Goal: Task Accomplishment & Management: Manage account settings

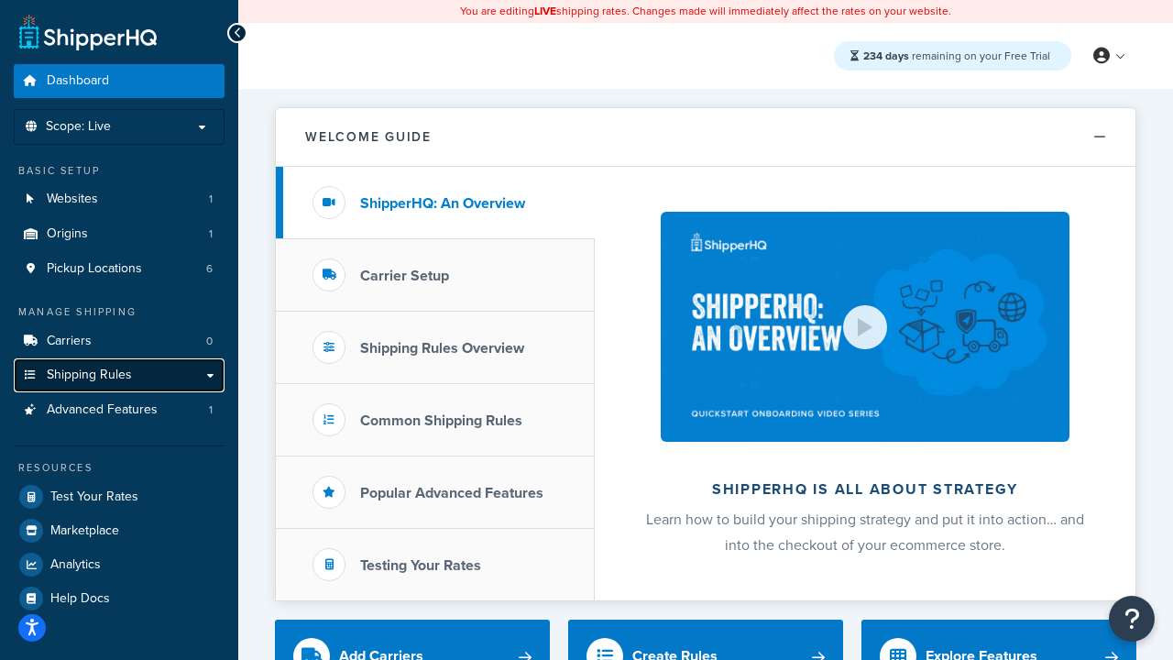
click at [119, 374] on span "Shipping Rules" at bounding box center [89, 375] width 85 height 16
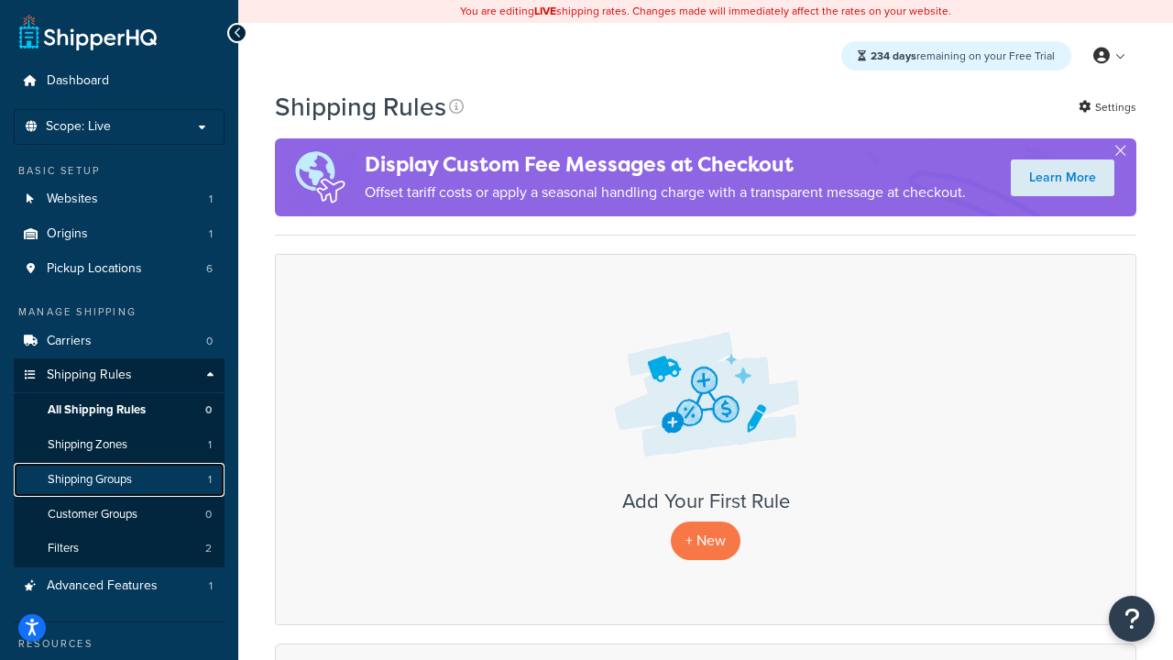
click at [79, 484] on span "Shipping Groups" at bounding box center [90, 480] width 84 height 16
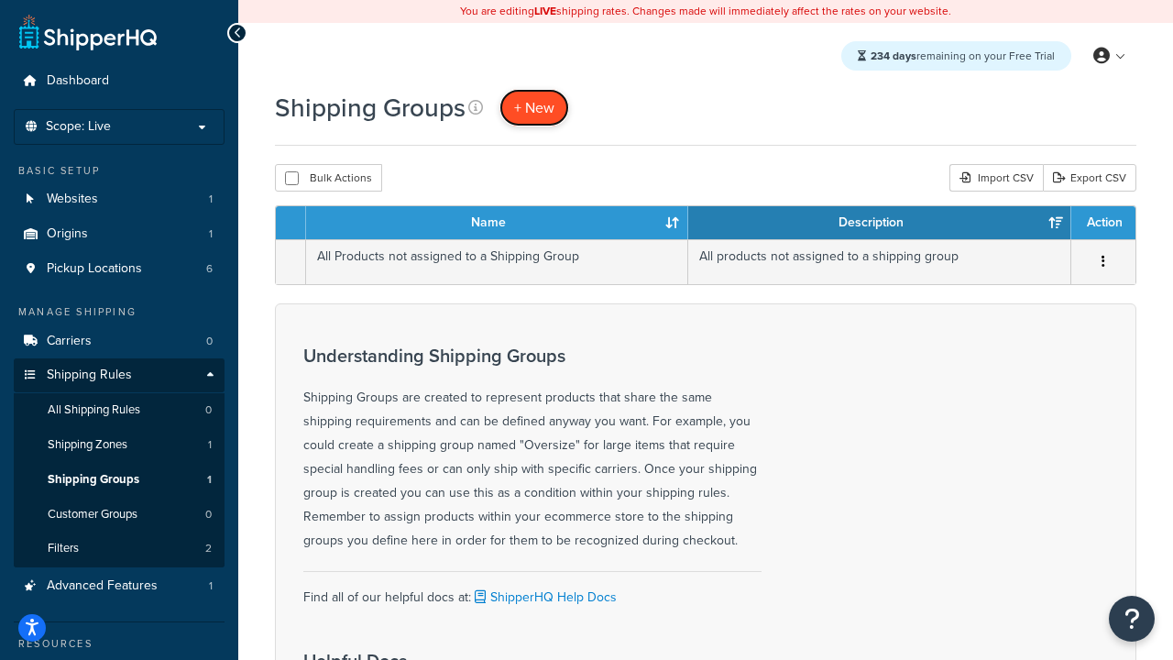
click at [549, 100] on span "+ New" at bounding box center [534, 107] width 40 height 21
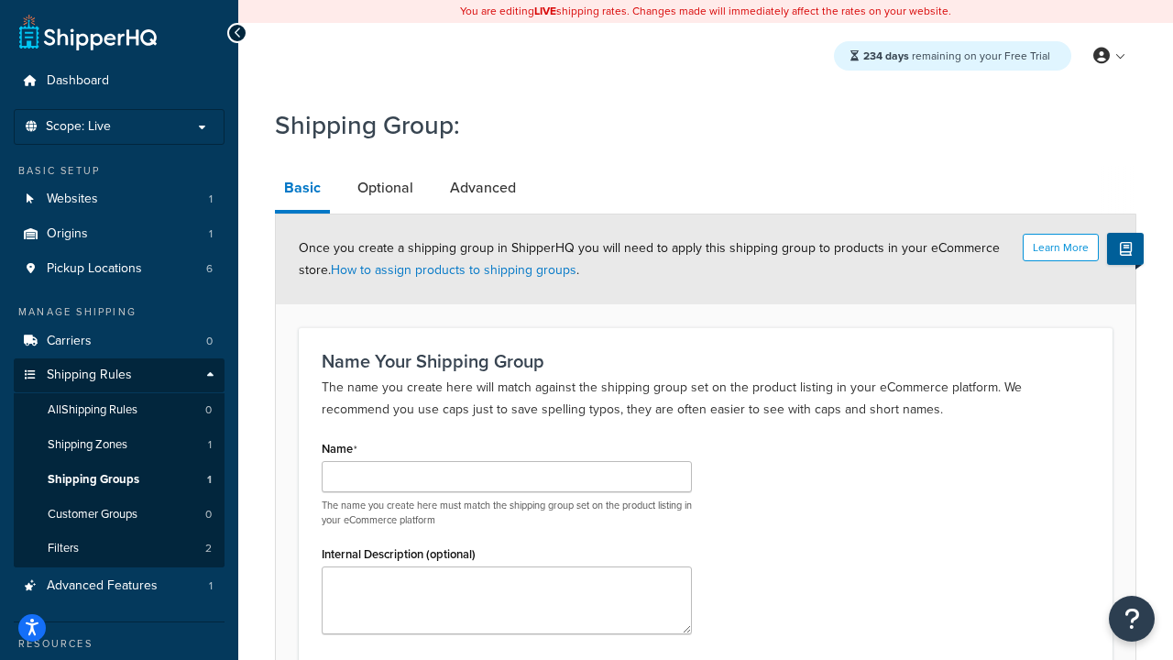
click at [434, 496] on div "The name you create here must match the shipping group set on the product listi…" at bounding box center [507, 494] width 370 height 66
click at [431, 468] on input "Name" at bounding box center [507, 476] width 370 height 31
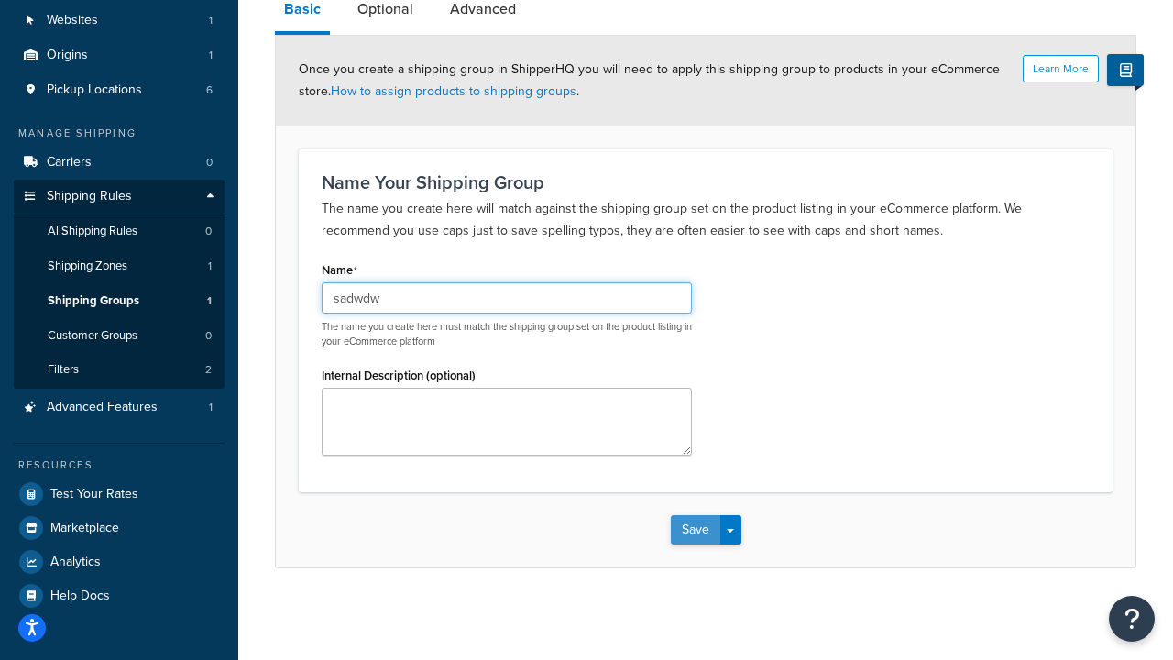
type input "sadwdw"
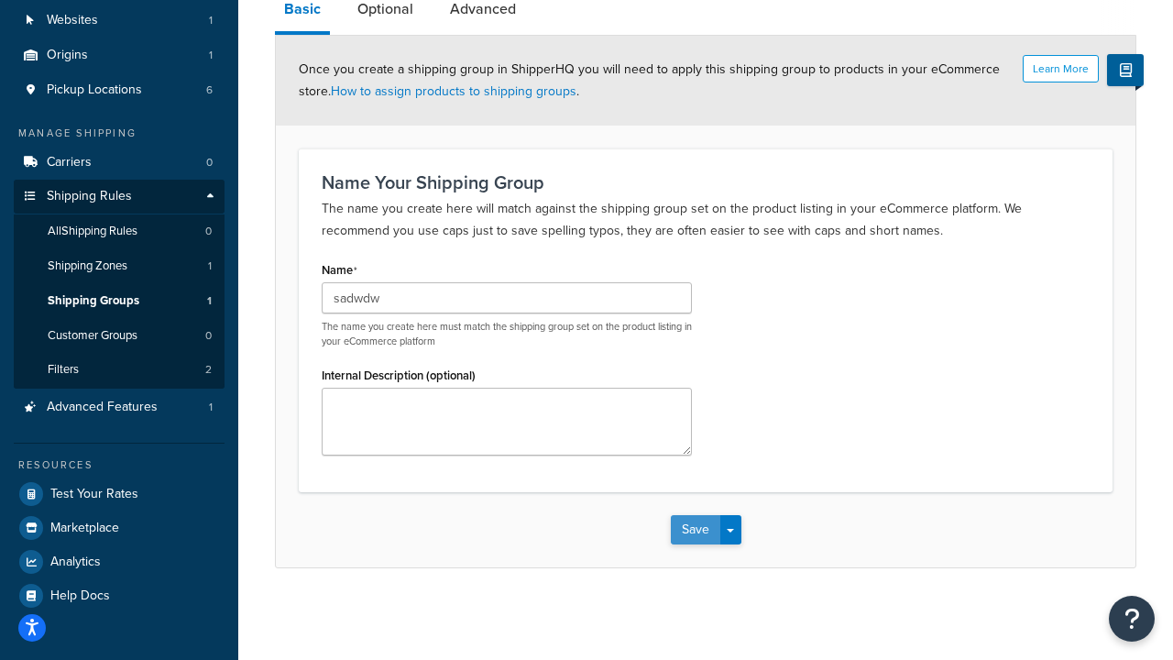
click at [699, 522] on button "Save" at bounding box center [695, 529] width 49 height 29
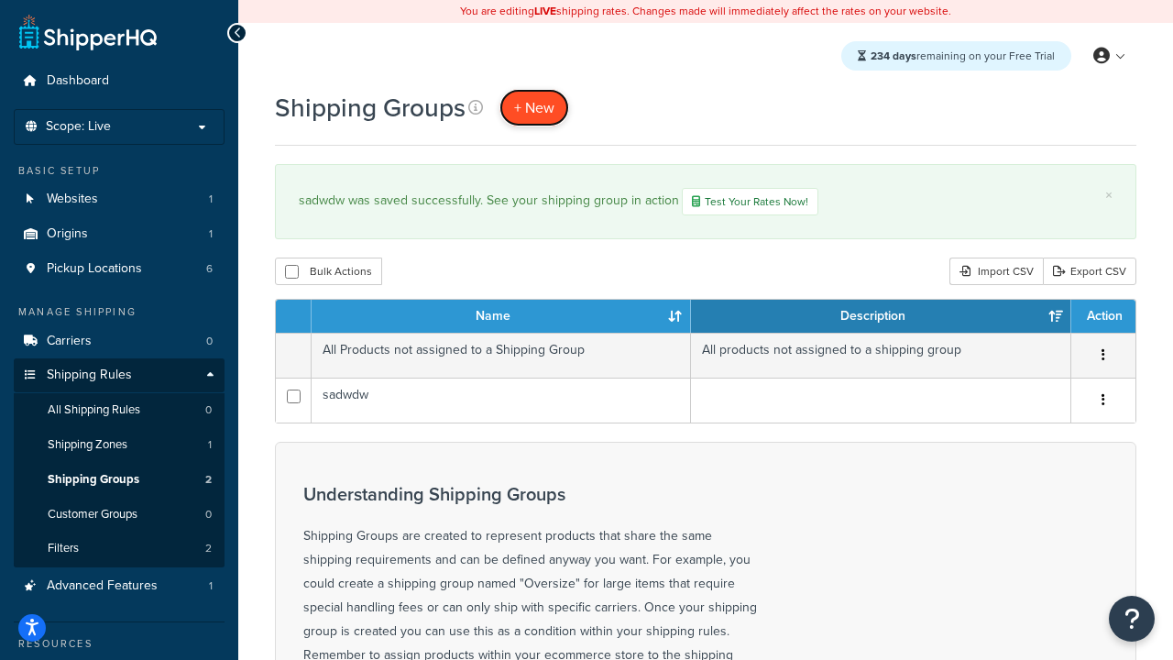
click at [534, 115] on span "+ New" at bounding box center [534, 107] width 40 height 21
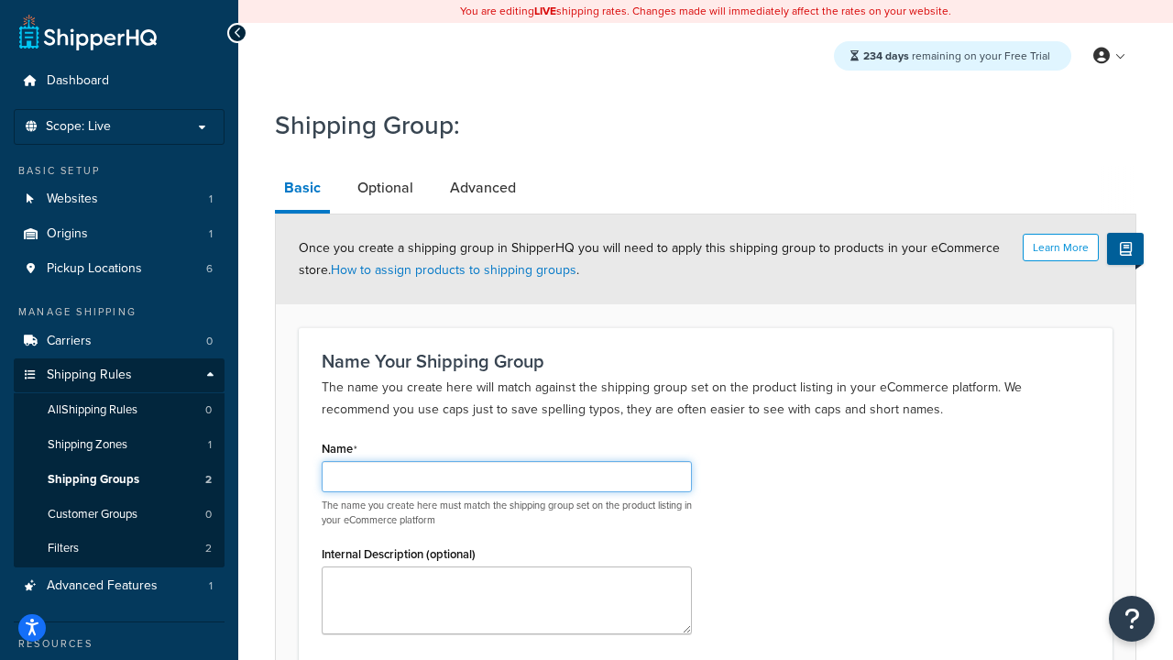
click at [421, 475] on input "Name" at bounding box center [507, 476] width 370 height 31
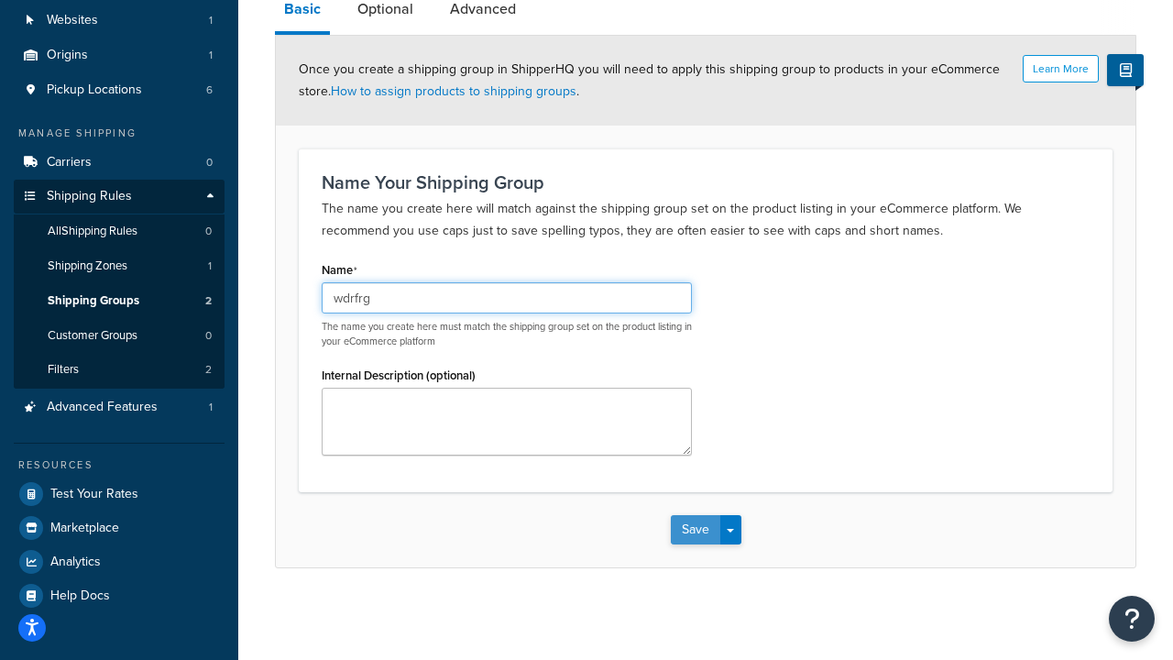
type input "wdrfrg"
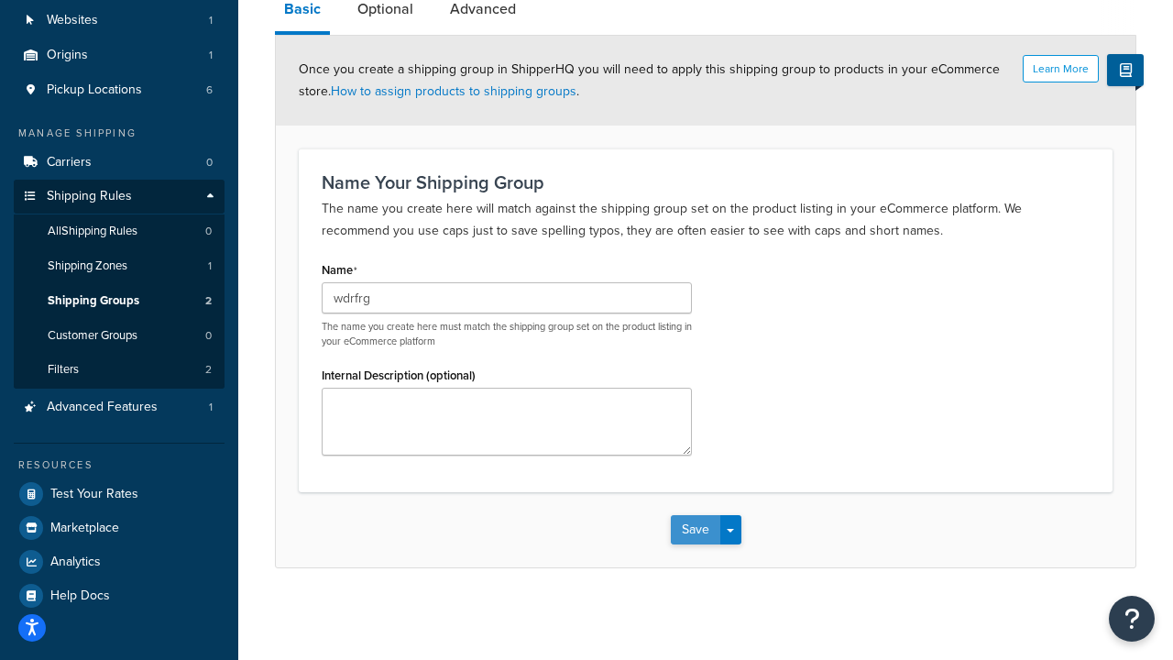
click at [699, 520] on button "Save" at bounding box center [695, 529] width 49 height 29
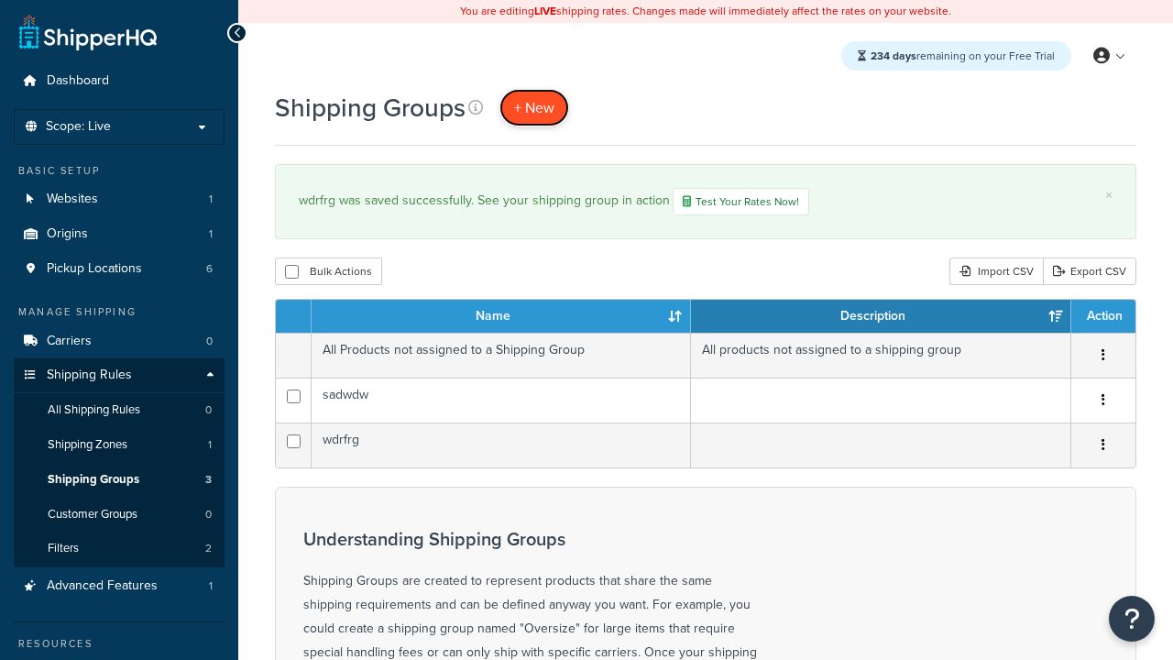
click at [539, 121] on link "+ New" at bounding box center [534, 108] width 70 height 38
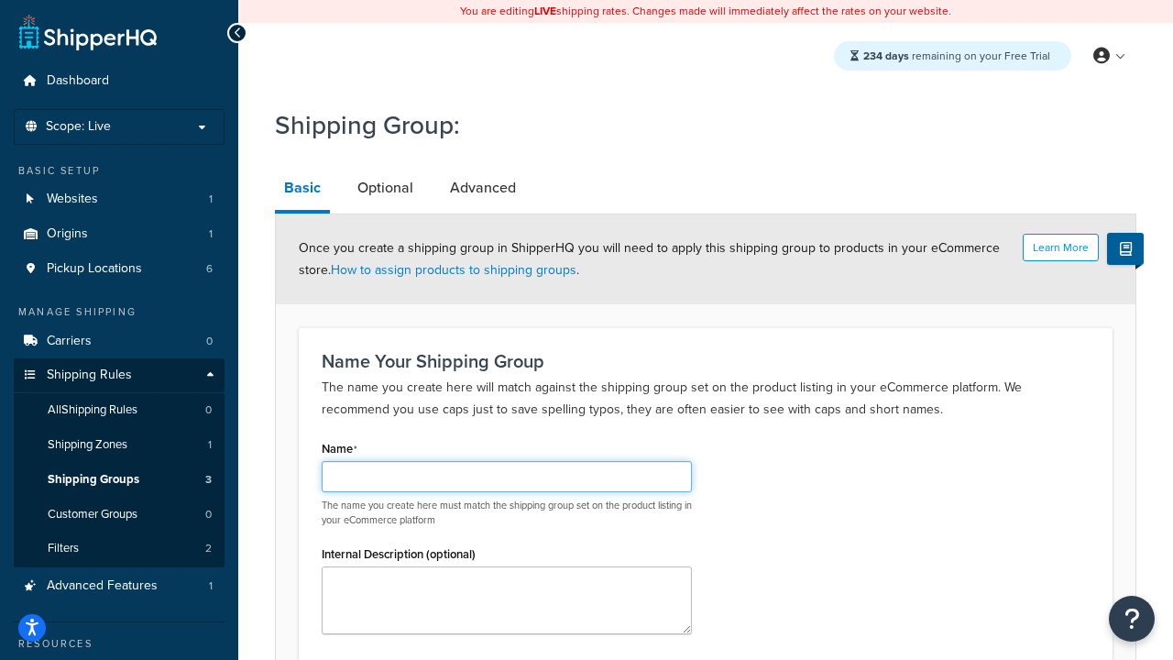
click at [613, 470] on input "Name" at bounding box center [507, 476] width 370 height 31
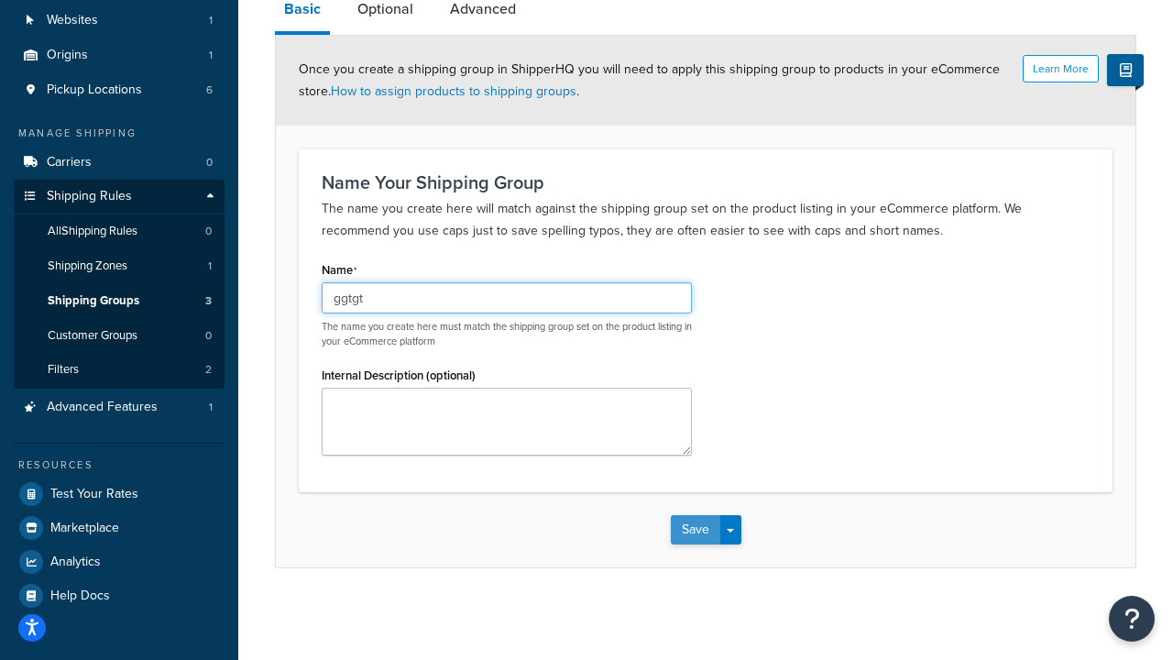
type input "ggtgt"
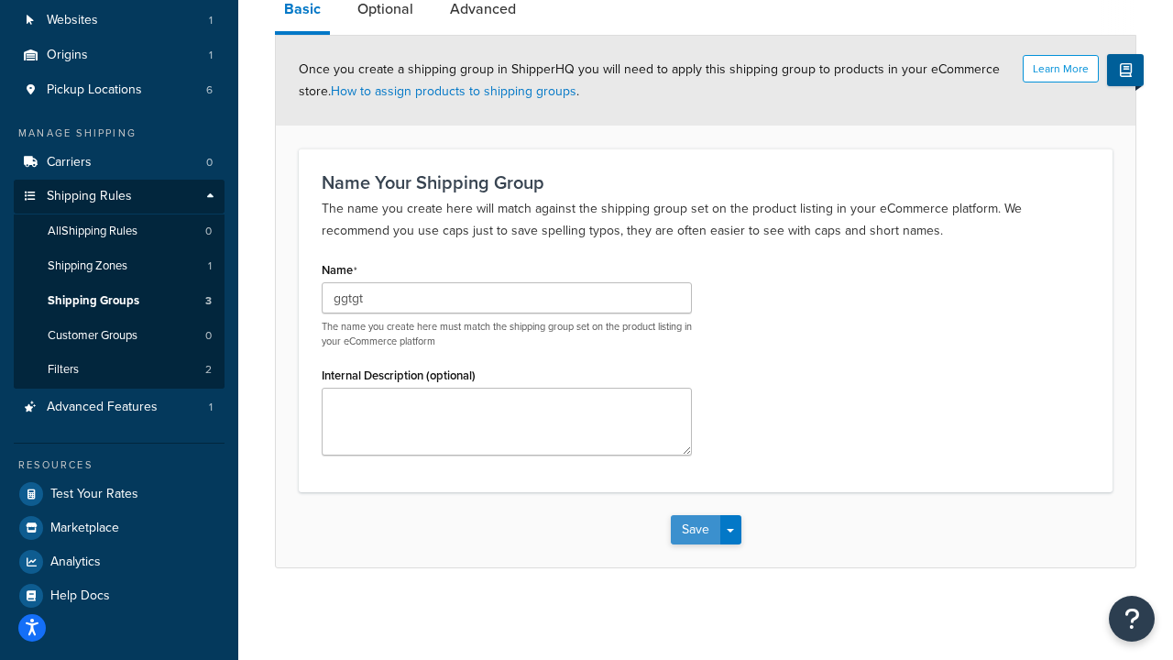
click at [709, 534] on button "Save" at bounding box center [695, 529] width 49 height 29
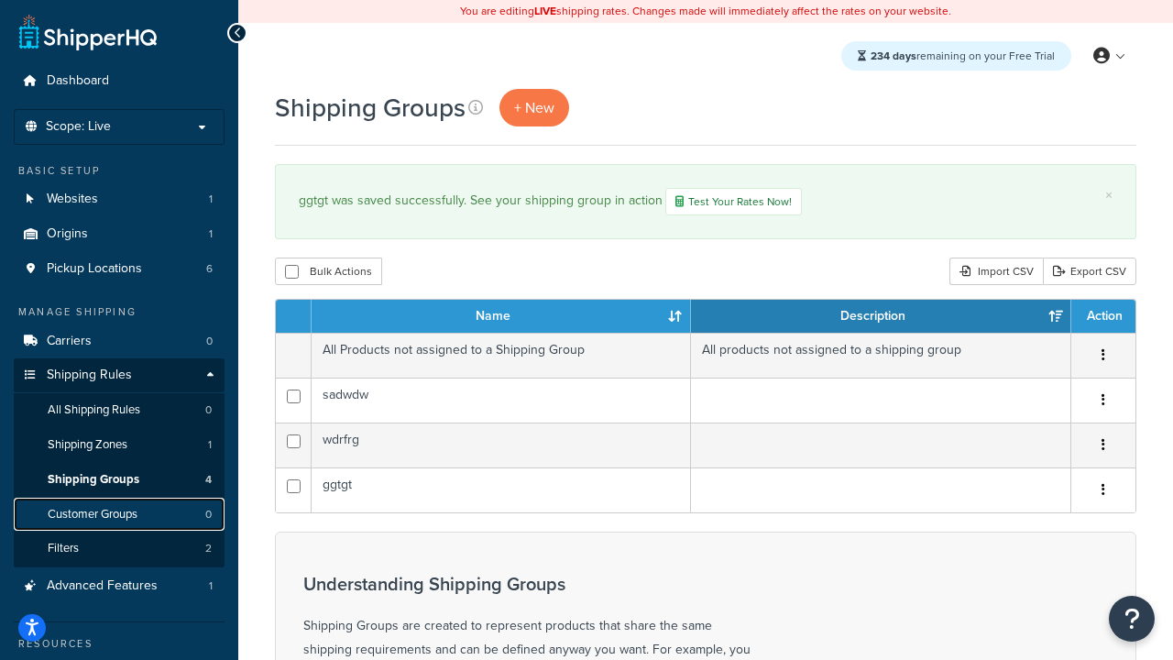
click at [120, 520] on span "Customer Groups" at bounding box center [93, 515] width 90 height 16
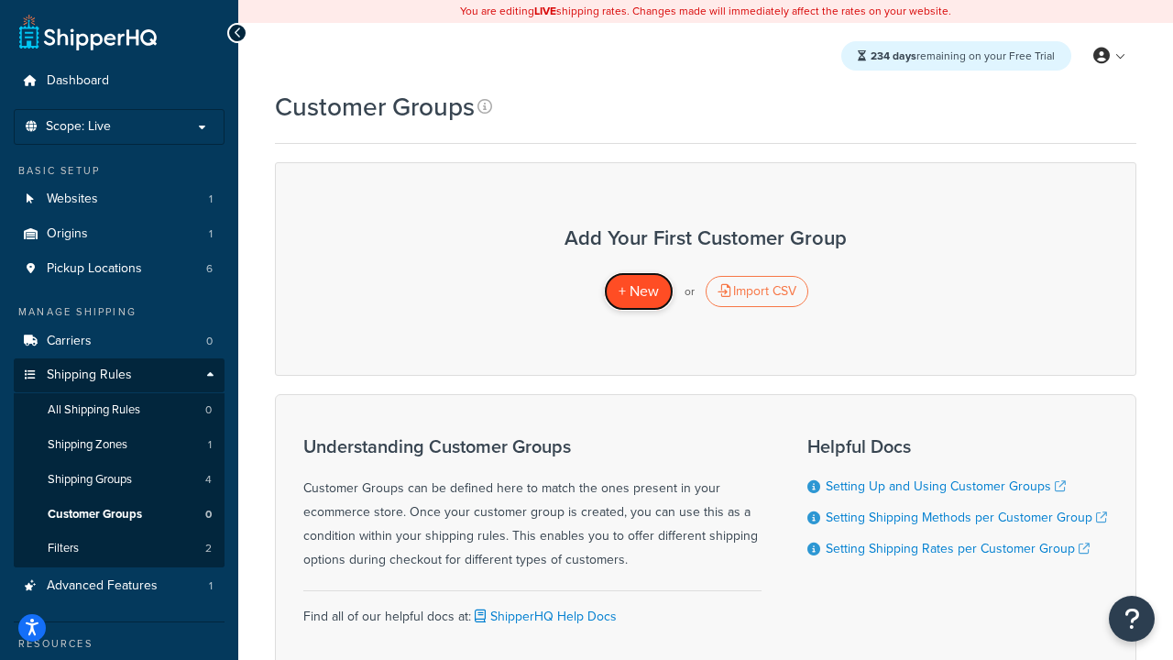
click at [630, 292] on span "+ New" at bounding box center [638, 290] width 40 height 21
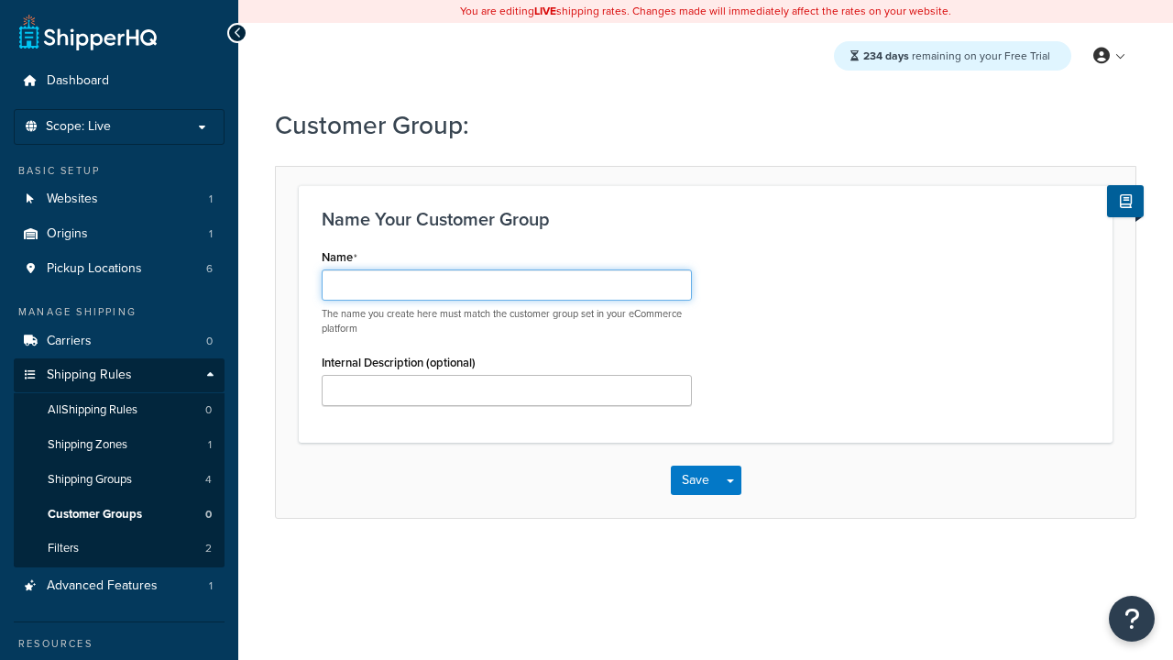
click at [492, 297] on input "Name" at bounding box center [507, 284] width 370 height 31
type input "dee"
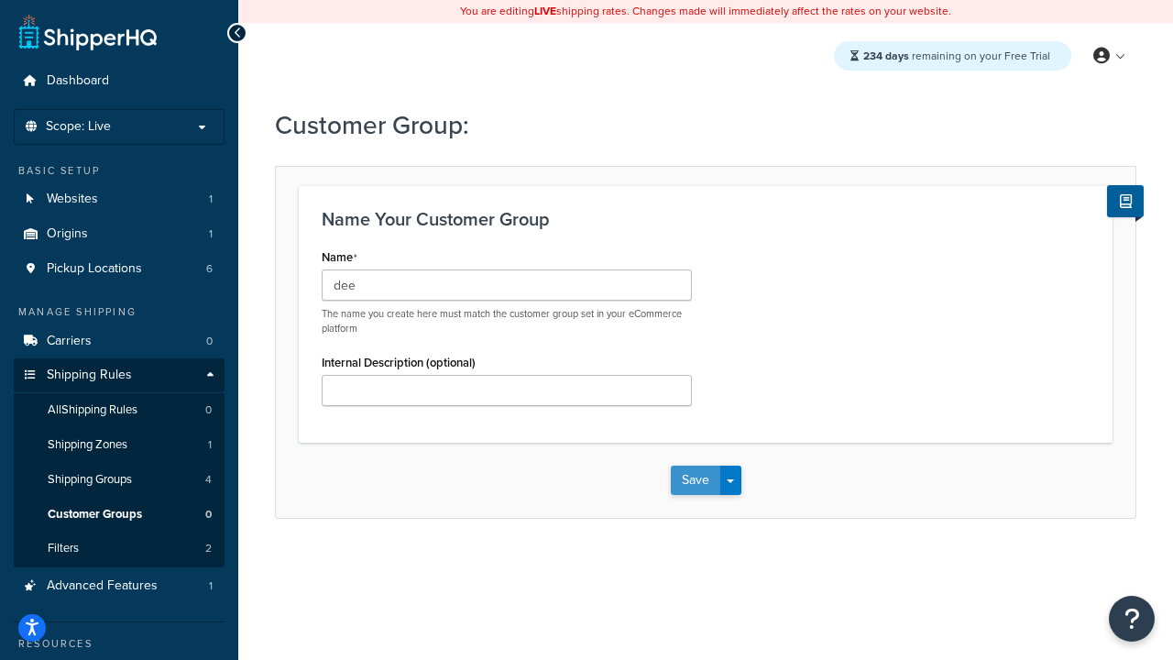
click at [702, 477] on button "Save" at bounding box center [695, 479] width 49 height 29
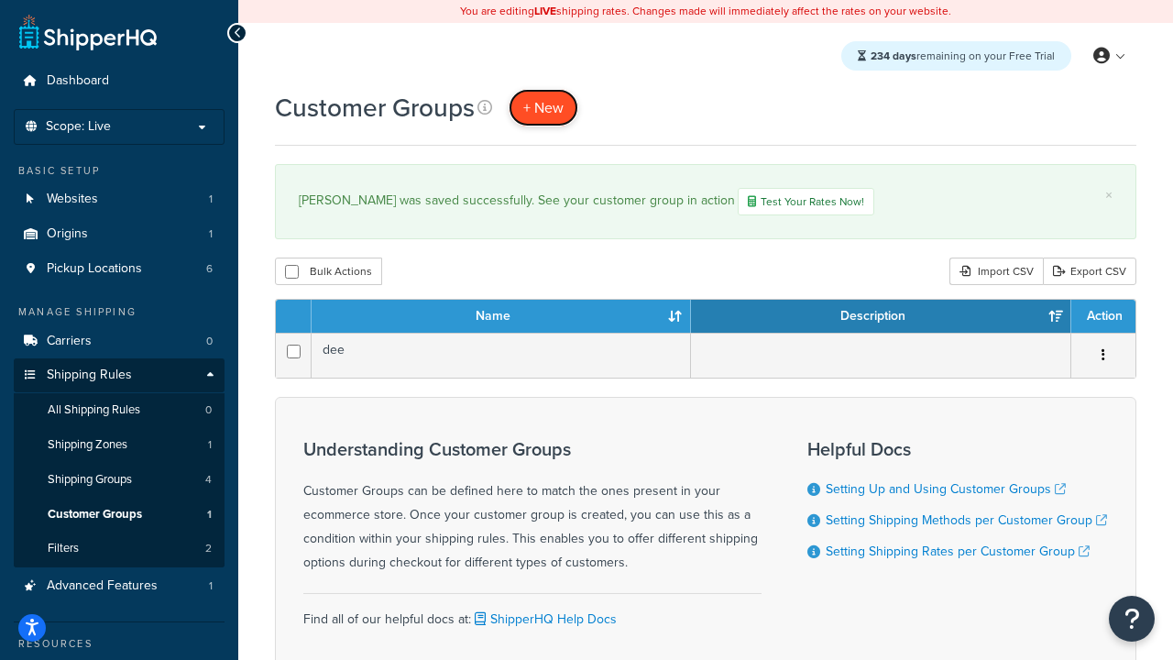
click at [543, 104] on span "+ New" at bounding box center [543, 107] width 40 height 21
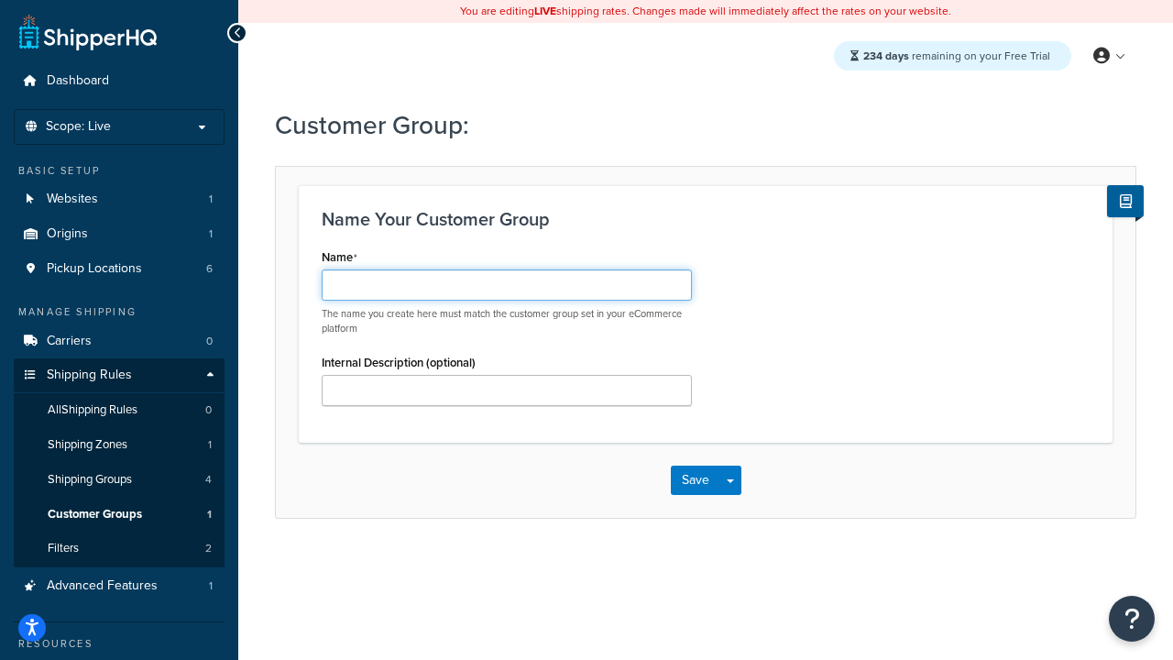
click at [507, 291] on input "Name" at bounding box center [507, 284] width 370 height 31
type input "sssss"
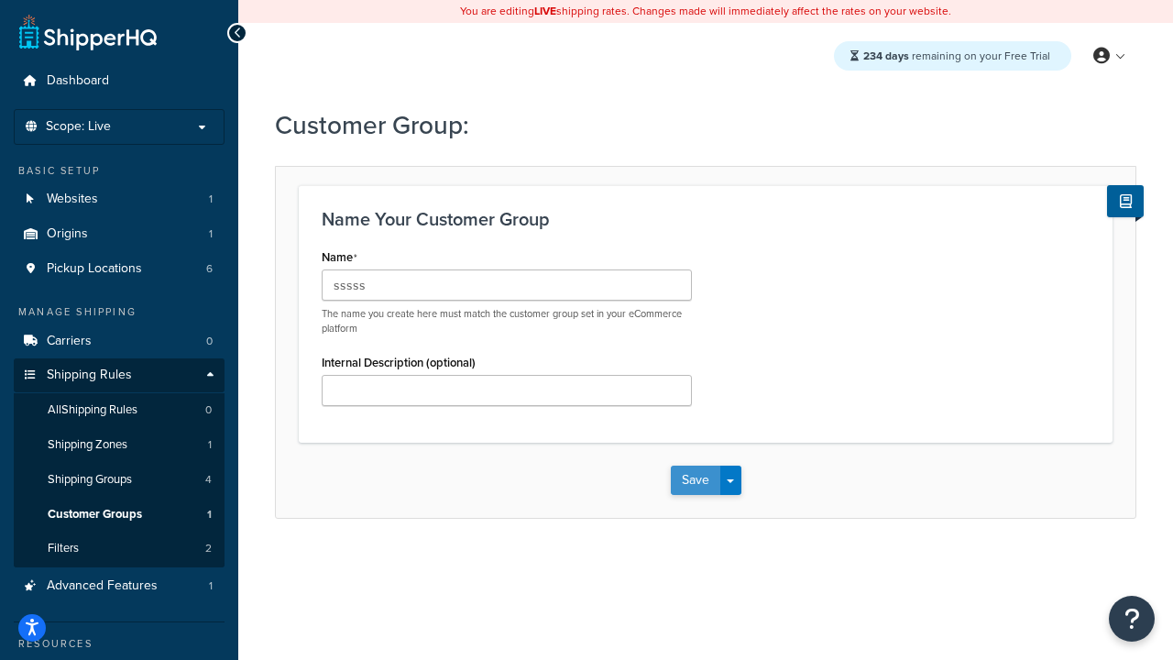
click at [705, 474] on button "Save" at bounding box center [695, 479] width 49 height 29
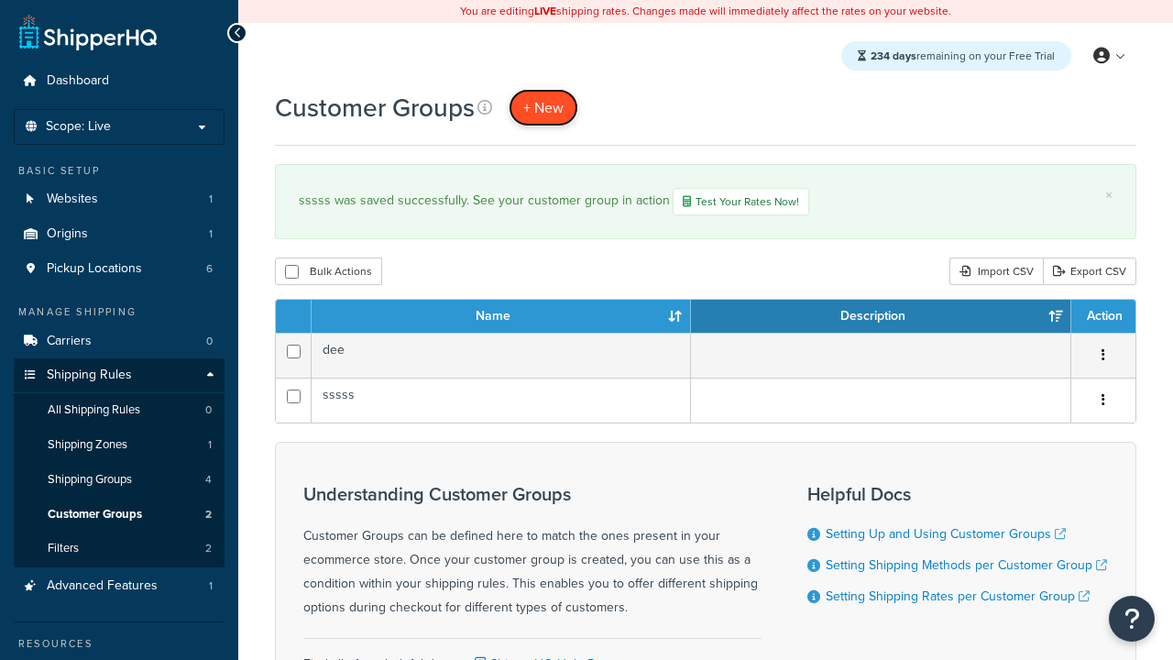
click at [540, 114] on span "+ New" at bounding box center [543, 107] width 40 height 21
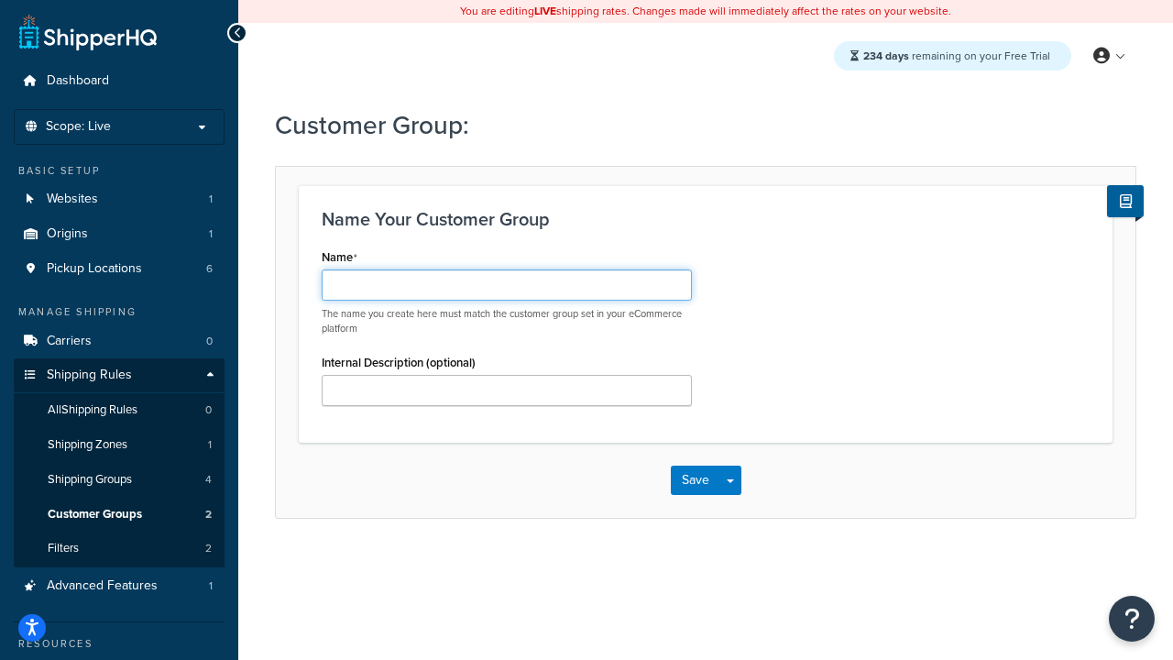
click at [603, 297] on input "Name" at bounding box center [507, 284] width 370 height 31
type input "gggg"
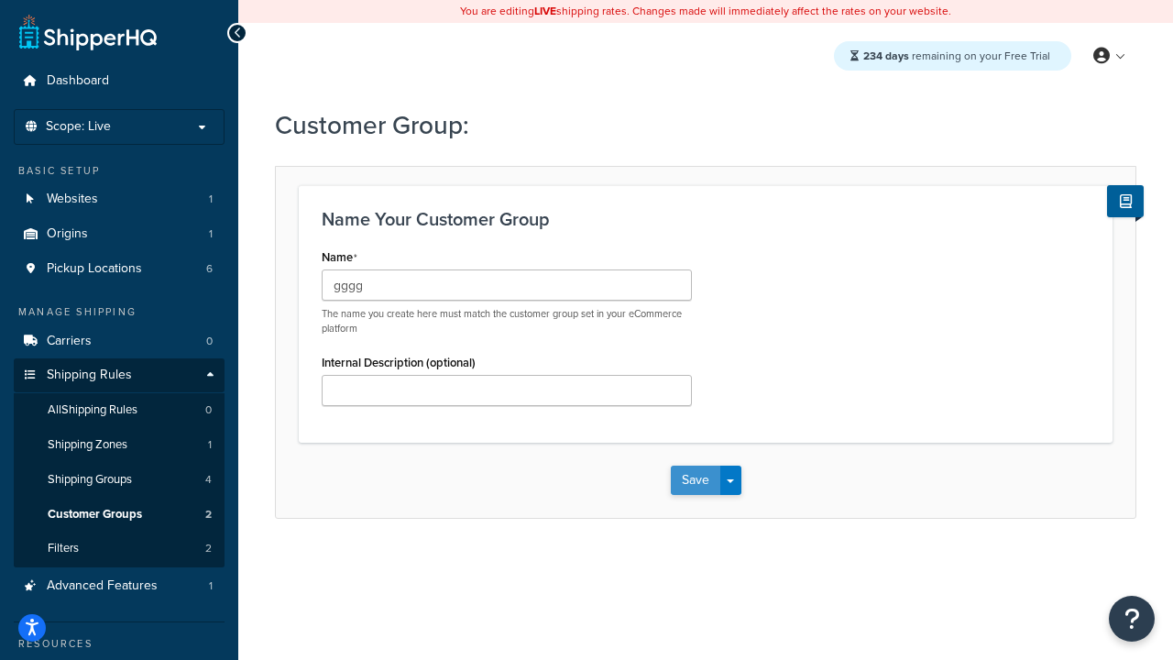
click at [683, 479] on button "Save" at bounding box center [695, 479] width 49 height 29
